Goal: Transaction & Acquisition: Purchase product/service

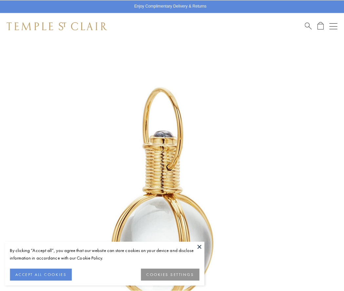
scroll to position [170, 0]
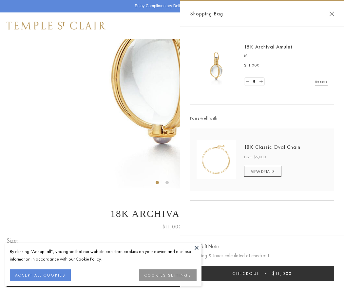
click at [262, 273] on button "Checkout $11,000" at bounding box center [262, 273] width 144 height 15
